Goal: Navigation & Orientation: Go to known website

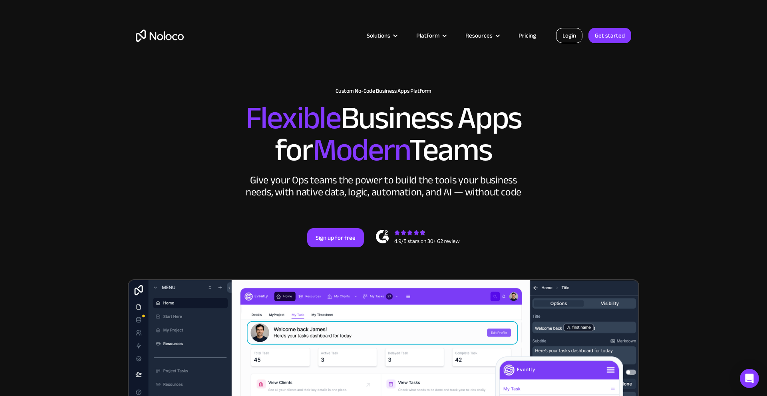
click at [571, 37] on link "Login" at bounding box center [569, 35] width 26 height 15
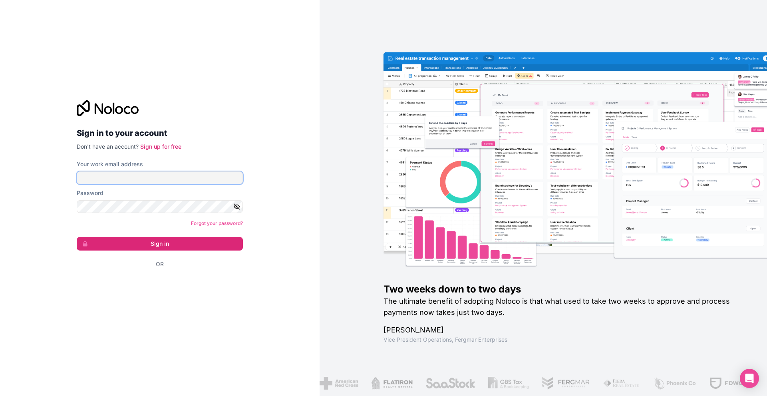
click at [108, 180] on input "Your work email address" at bounding box center [160, 177] width 166 height 13
type input "[PERSON_NAME][EMAIL_ADDRESS][DOMAIN_NAME]"
click at [238, 205] on icon "button" at bounding box center [237, 207] width 6 height 4
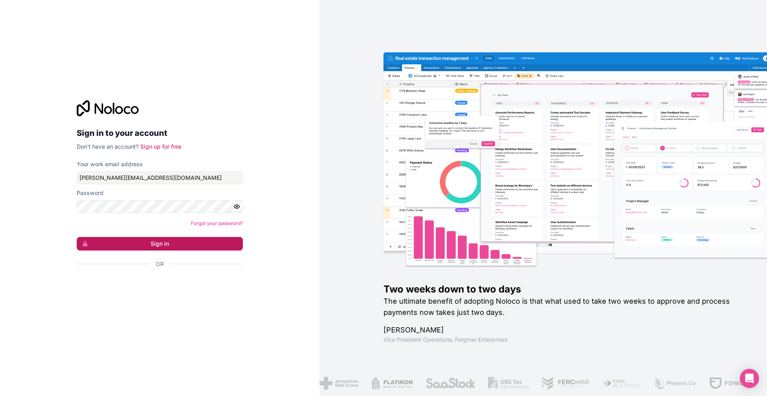
click at [203, 246] on button "Sign in" at bounding box center [160, 244] width 166 height 14
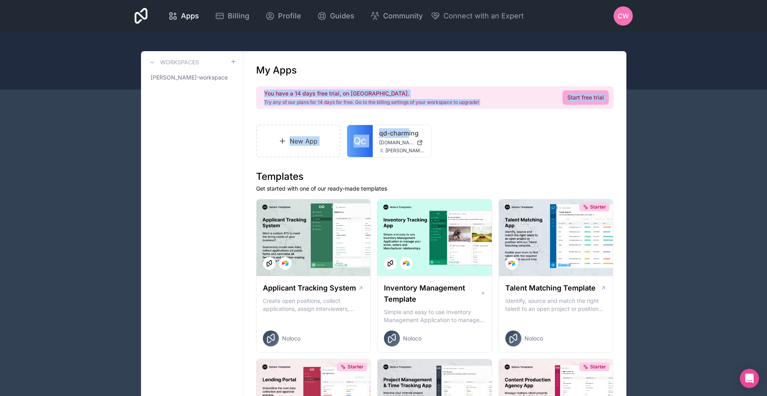
drag, startPoint x: 342, startPoint y: 58, endPoint x: 379, endPoint y: 84, distance: 45.3
click at [401, 145] on span "qd-charming.noloco.co" at bounding box center [396, 143] width 34 height 6
